Goal: Information Seeking & Learning: Compare options

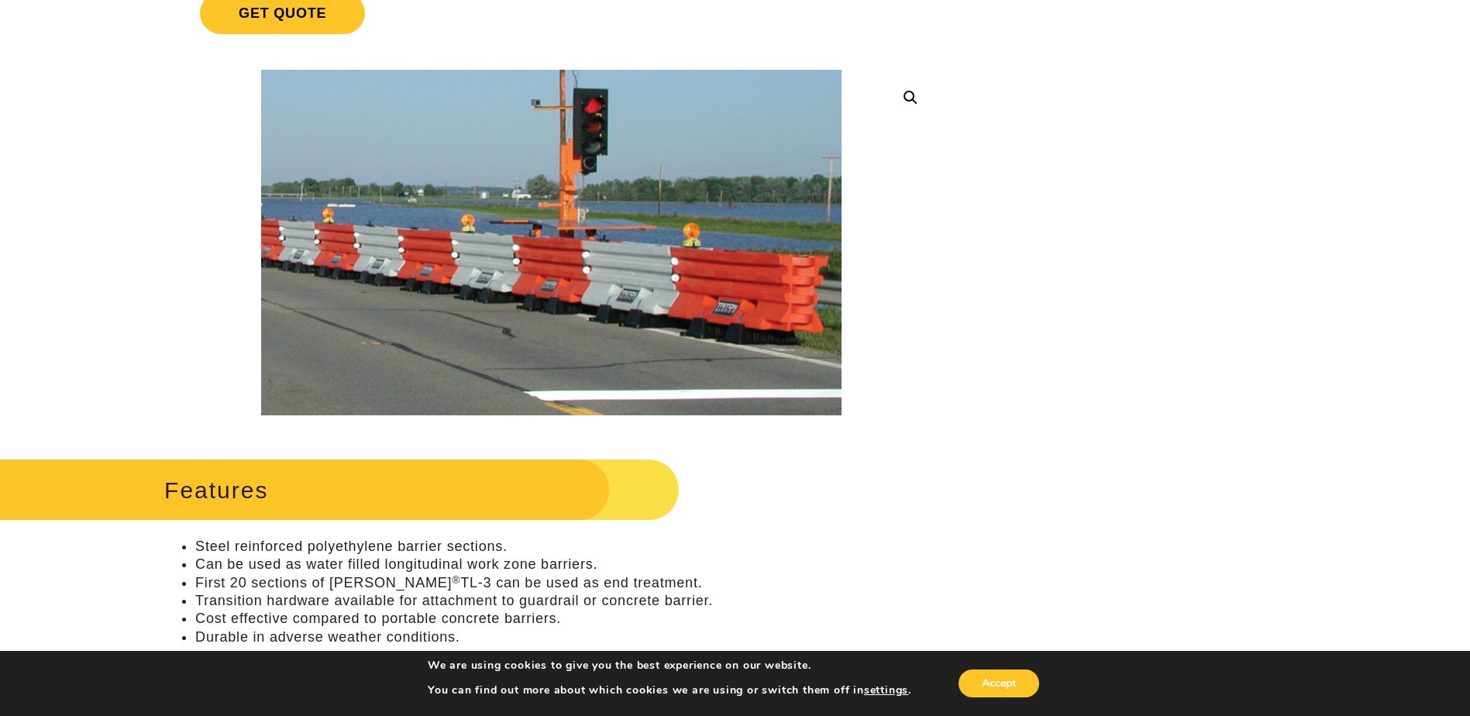
scroll to position [310, 0]
